Goal: Task Accomplishment & Management: Use online tool/utility

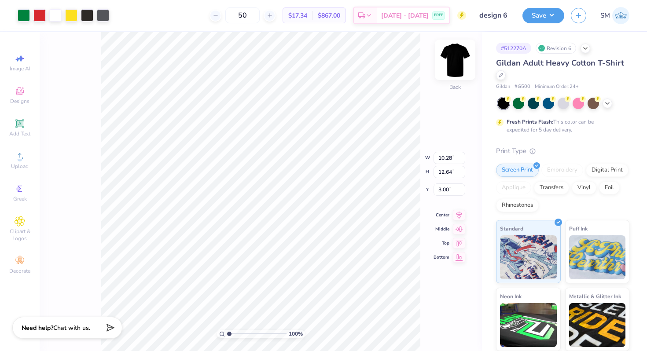
click at [457, 60] on img at bounding box center [455, 59] width 35 height 35
type input "3.00"
type input "10.90"
type input "13.41"
click at [455, 208] on icon at bounding box center [459, 207] width 12 height 11
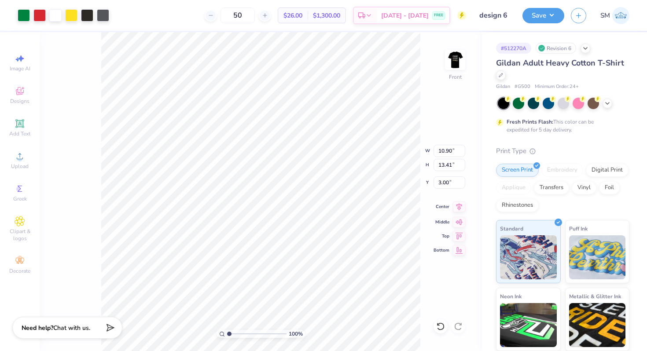
type input "11.42"
type input "14.05"
click at [458, 211] on icon at bounding box center [459, 207] width 12 height 11
click at [447, 62] on img at bounding box center [455, 59] width 35 height 35
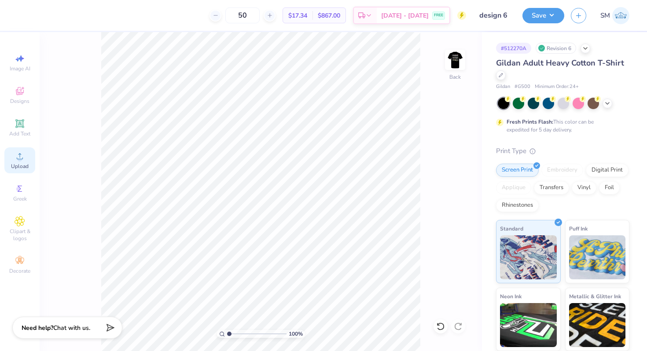
click at [21, 156] on icon at bounding box center [20, 156] width 11 height 11
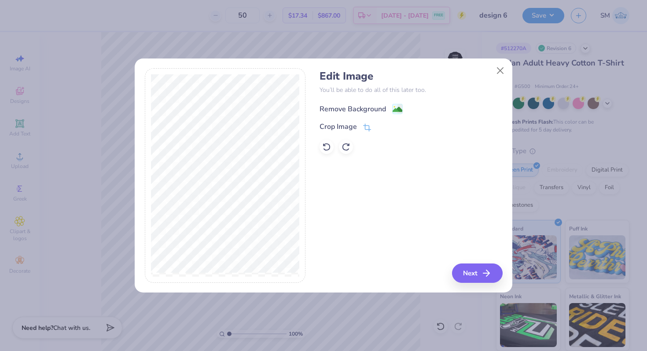
click at [399, 104] on g at bounding box center [398, 109] width 11 height 11
click at [475, 268] on button "Next" at bounding box center [478, 273] width 51 height 19
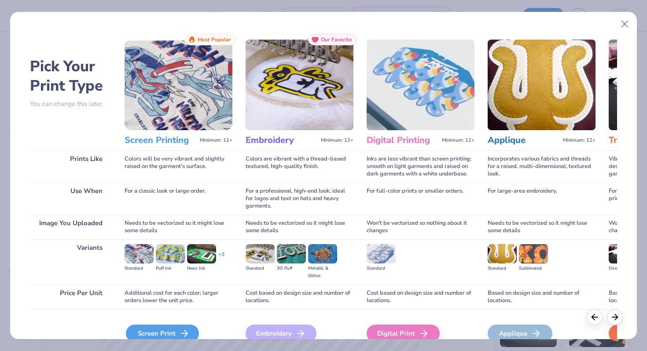
click at [161, 328] on div "Screen Print" at bounding box center [162, 334] width 73 height 18
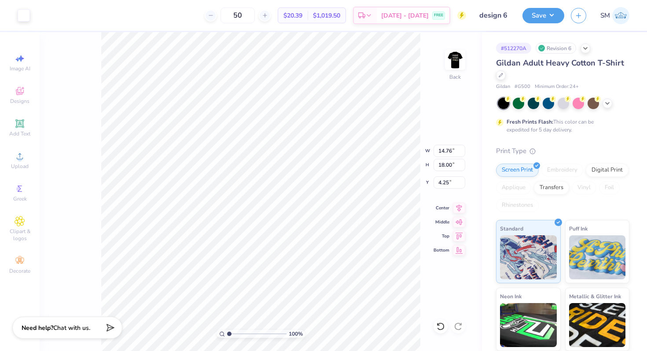
type input "3.86"
type input "4.71"
type input "3.00"
type input "4.20"
type input "5.12"
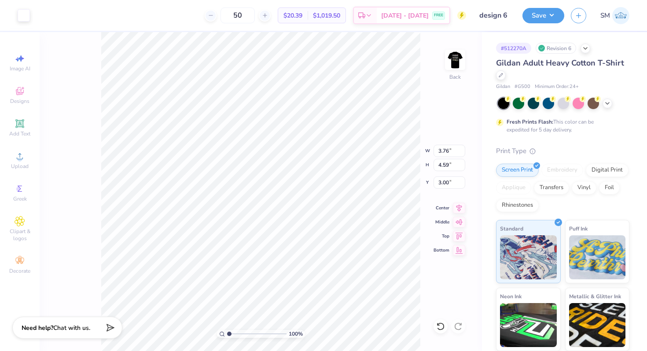
type input "3.76"
type input "4.59"
click at [450, 65] on img at bounding box center [455, 59] width 35 height 35
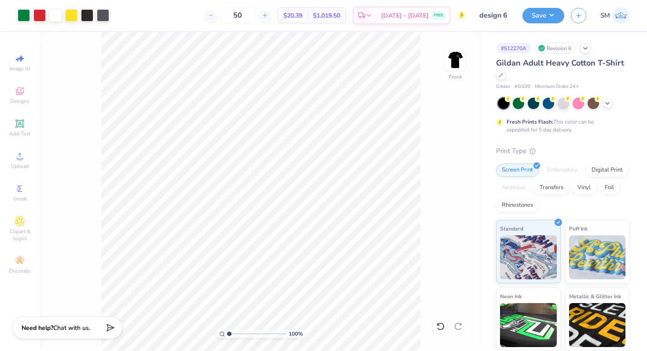
click at [450, 65] on img at bounding box center [455, 60] width 18 height 18
click at [554, 21] on button "Save" at bounding box center [543, 14] width 42 height 15
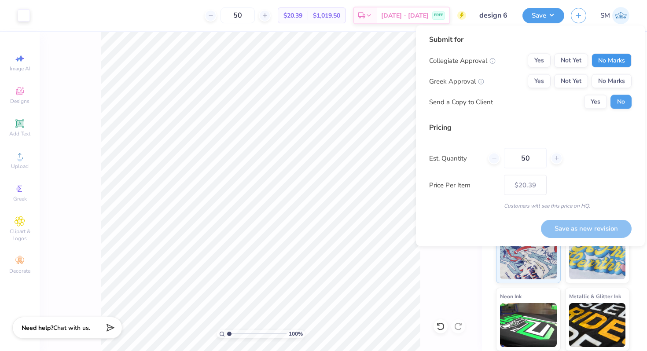
click at [614, 59] on button "No Marks" at bounding box center [612, 61] width 40 height 14
click at [614, 72] on div "Collegiate Approval Yes Not Yet No Marks Greek Approval Yes Not Yet No Marks Se…" at bounding box center [530, 81] width 202 height 55
click at [614, 77] on button "No Marks" at bounding box center [612, 81] width 40 height 14
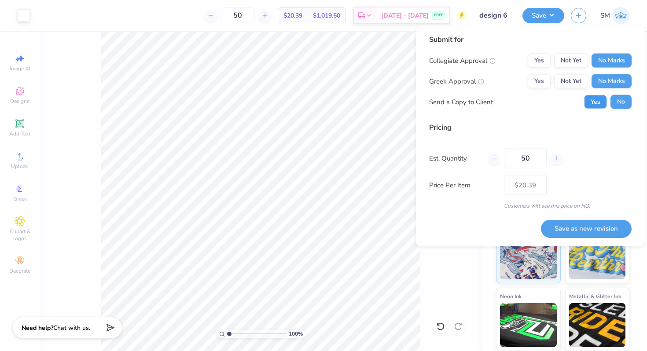
click at [598, 99] on button "Yes" at bounding box center [595, 102] width 23 height 14
click at [588, 225] on button "Save as new revision" at bounding box center [586, 229] width 91 height 18
type input "$20.39"
